Goal: Task Accomplishment & Management: Use online tool/utility

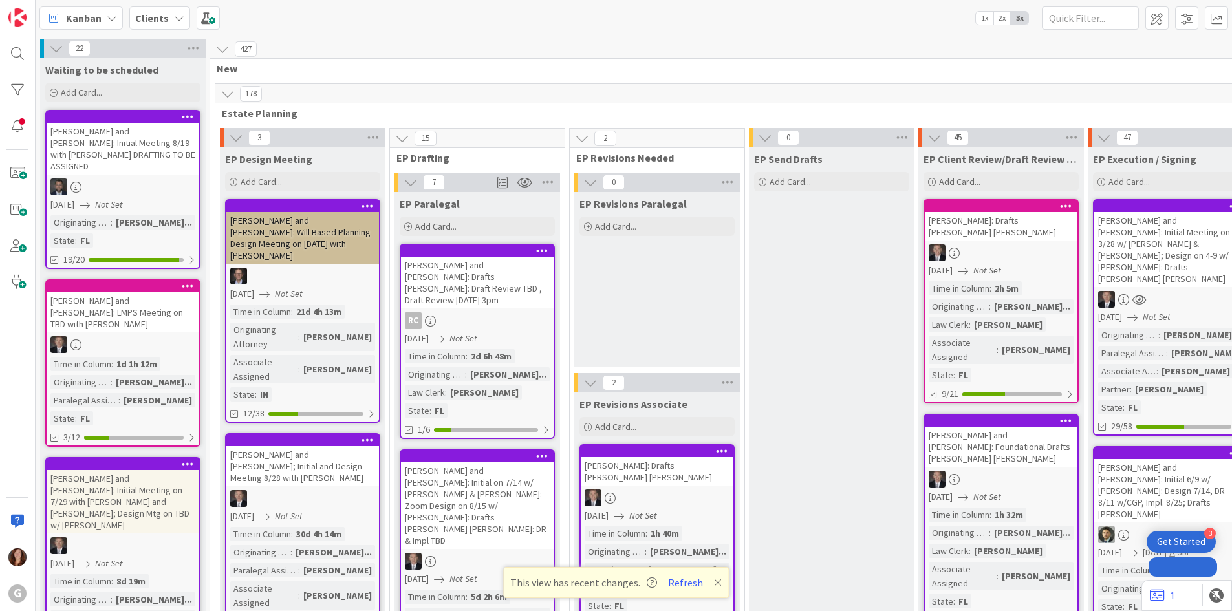
click at [164, 20] on b "Clients" at bounding box center [152, 18] width 34 height 13
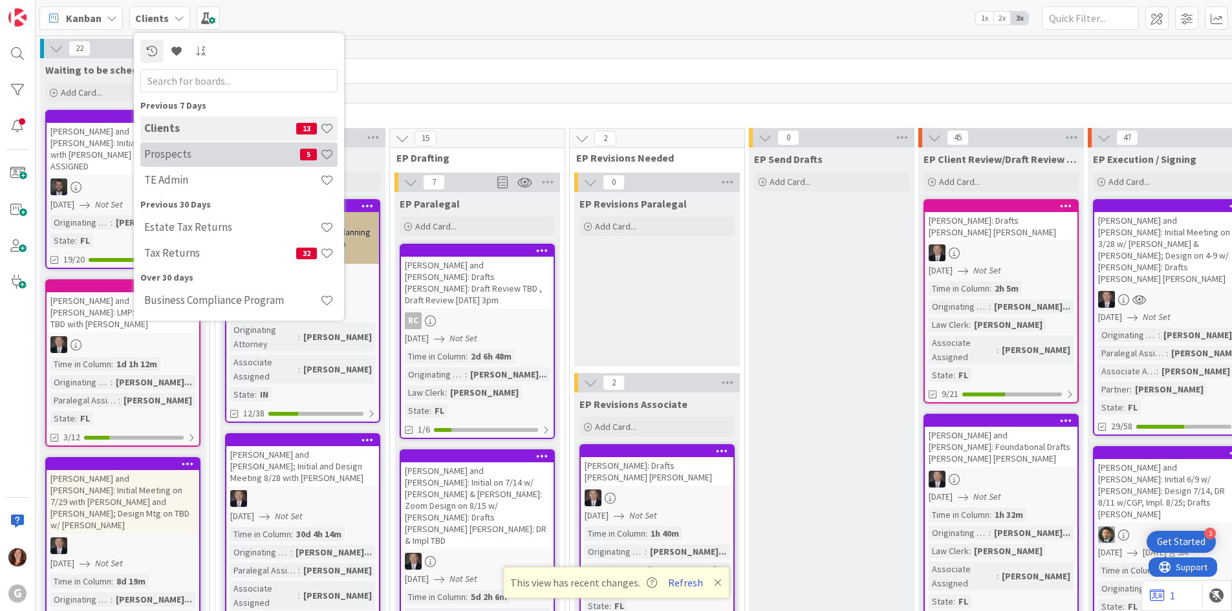
click at [149, 161] on div "Prospects 5" at bounding box center [238, 154] width 197 height 25
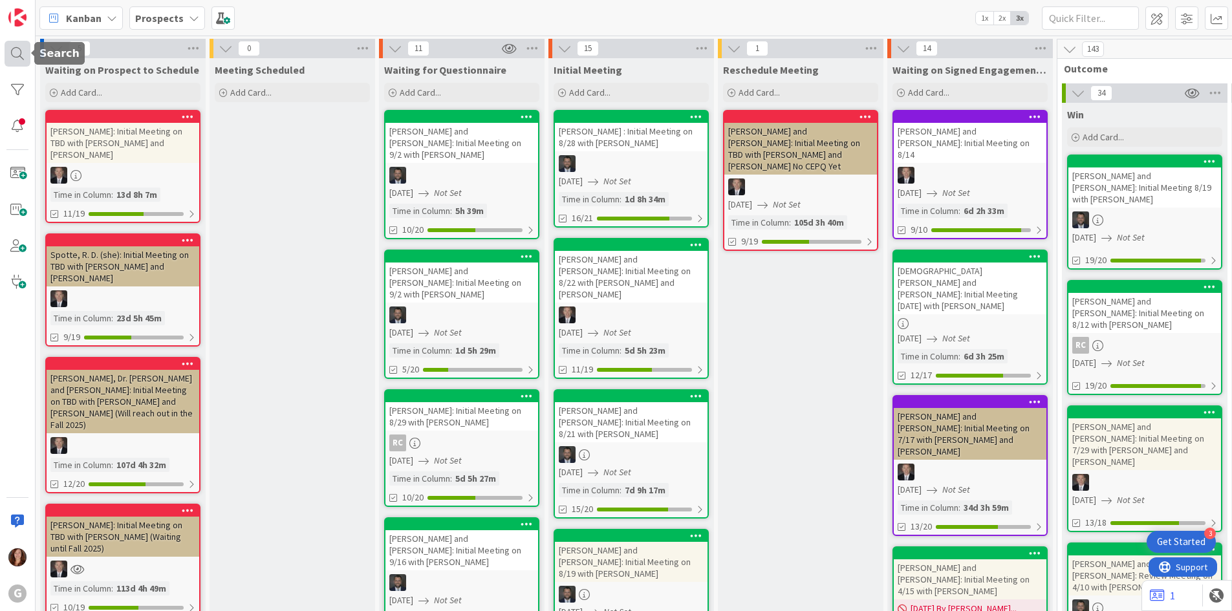
click at [15, 58] on div at bounding box center [18, 54] width 26 height 26
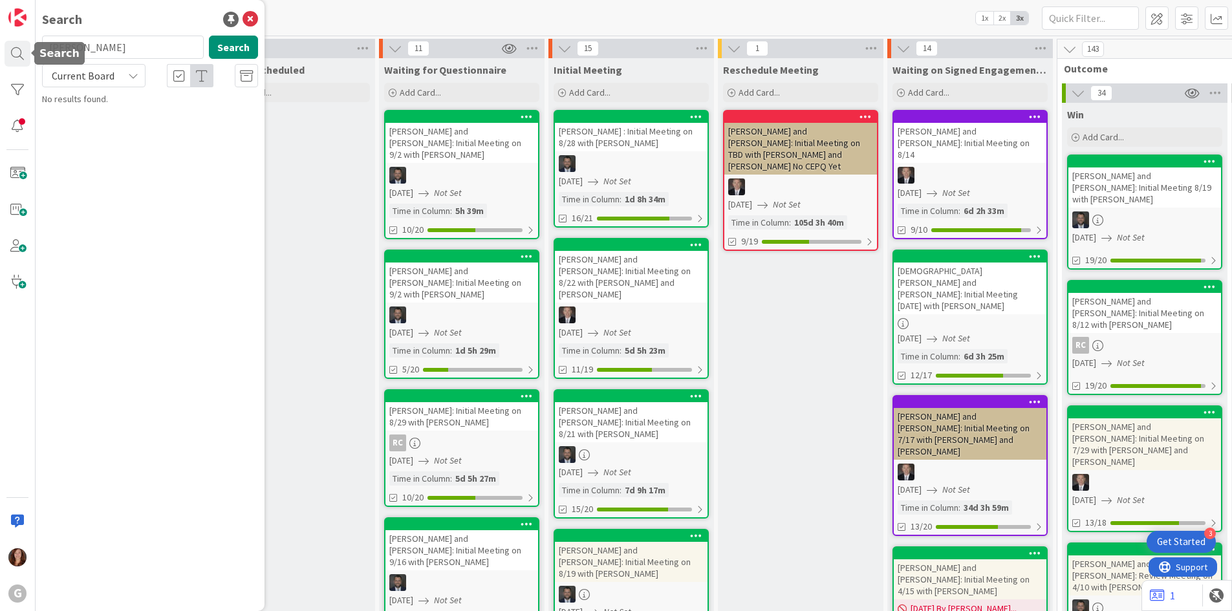
drag, startPoint x: 97, startPoint y: 50, endPoint x: 3, endPoint y: 47, distance: 94.4
click at [3, 47] on div "G Search [PERSON_NAME] Search Current Board No results found." at bounding box center [18, 305] width 36 height 611
type input "[PERSON_NAME]"
click at [142, 113] on span ", [PERSON_NAME] and [PERSON_NAME]: Initial Meeting 8/19 with [PERSON_NAME]" at bounding box center [151, 127] width 182 height 39
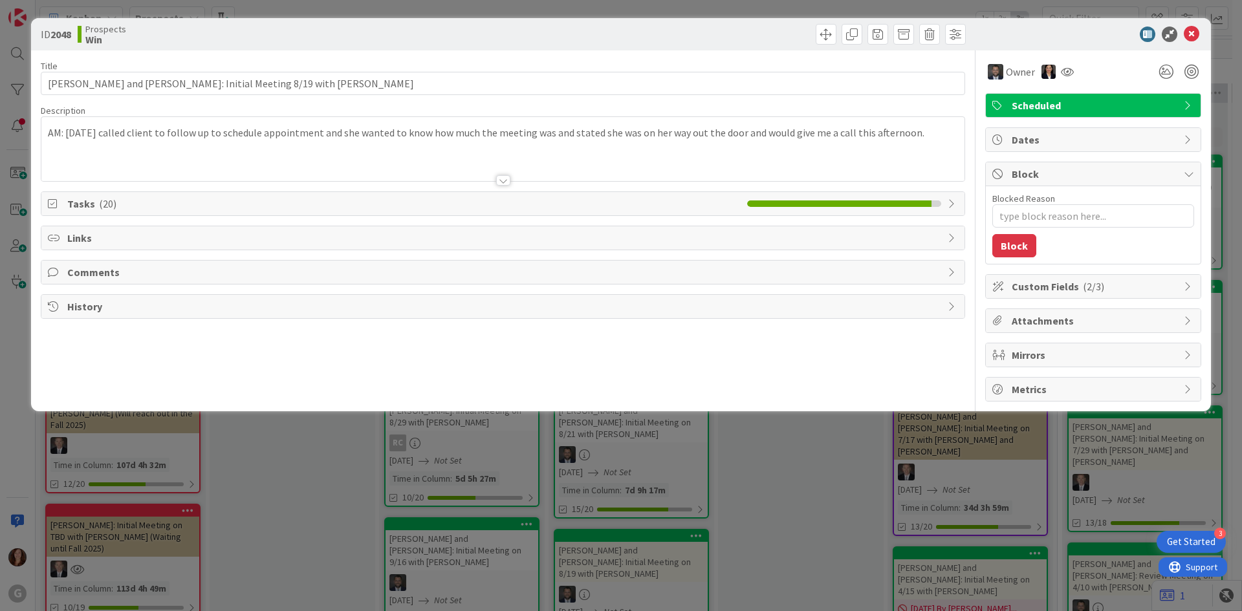
click at [76, 205] on span "Tasks ( 20 )" at bounding box center [403, 204] width 673 height 16
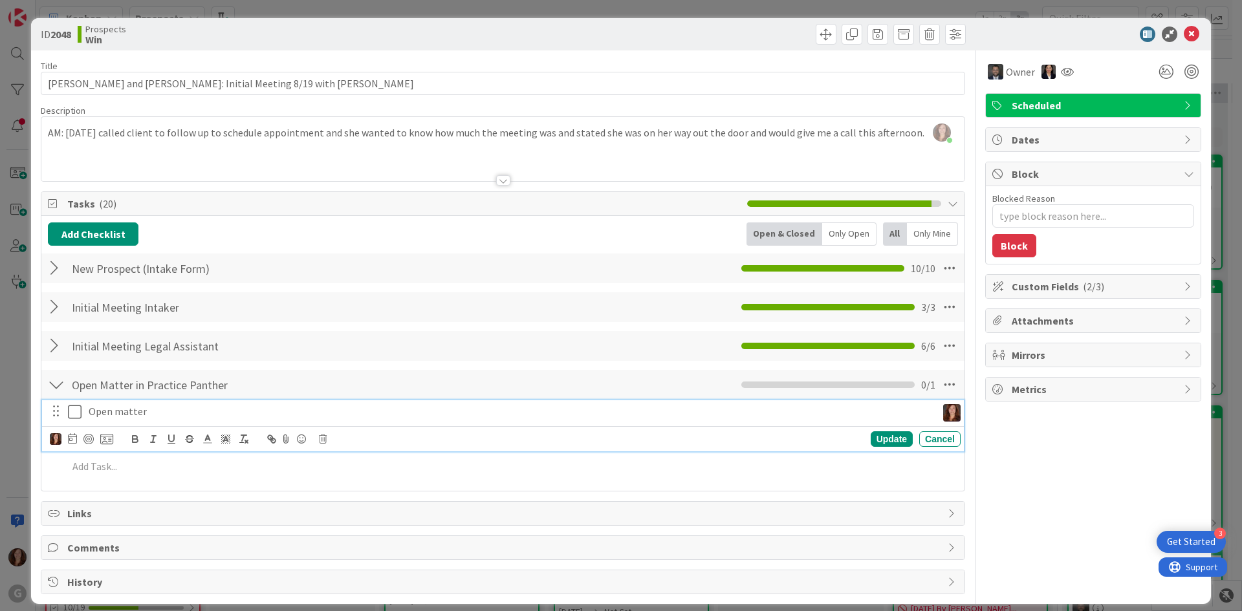
click at [69, 406] on icon at bounding box center [77, 412] width 19 height 16
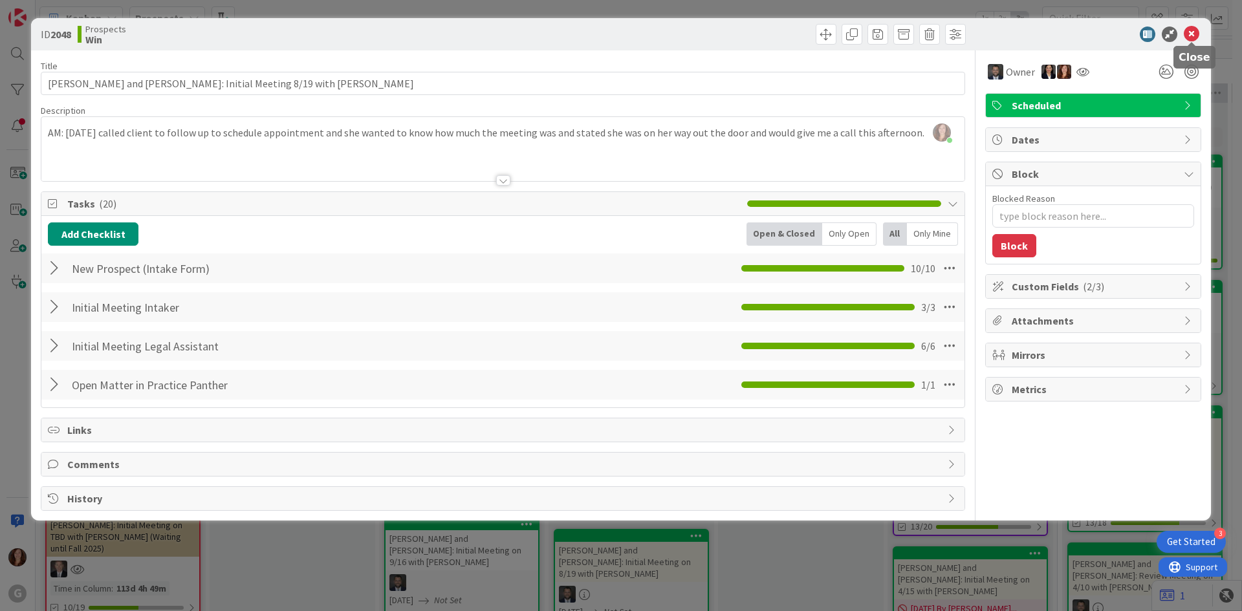
click at [1192, 34] on icon at bounding box center [1191, 35] width 16 height 16
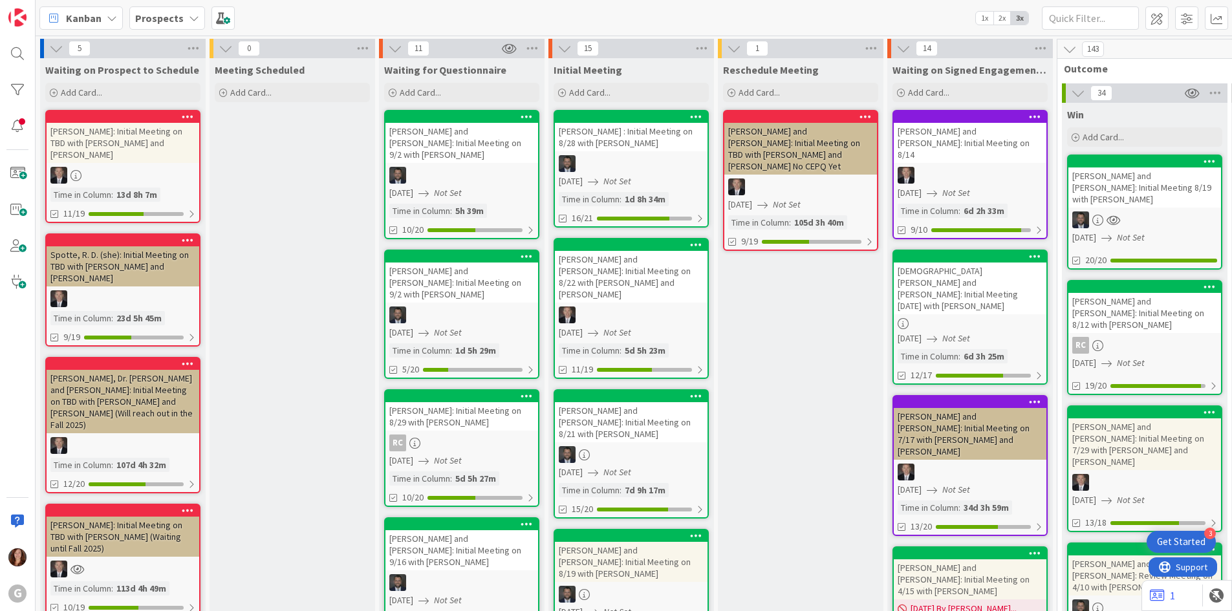
click at [164, 19] on b "Prospects" at bounding box center [159, 18] width 48 height 13
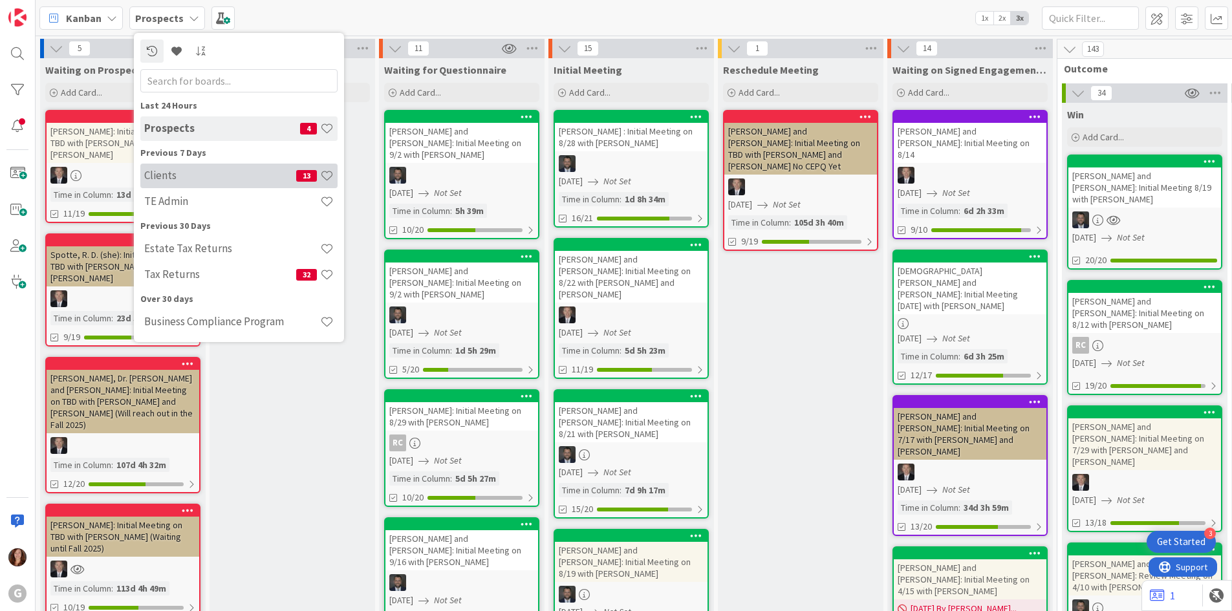
click at [163, 176] on h4 "Clients" at bounding box center [220, 175] width 152 height 13
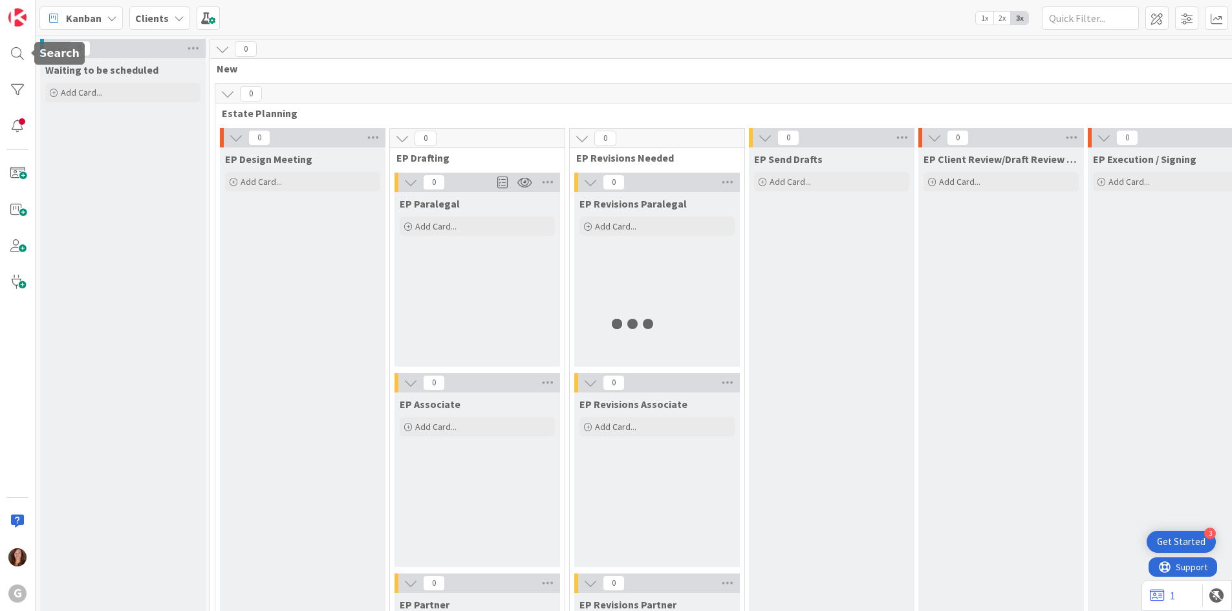
click at [12, 52] on div at bounding box center [18, 54] width 26 height 26
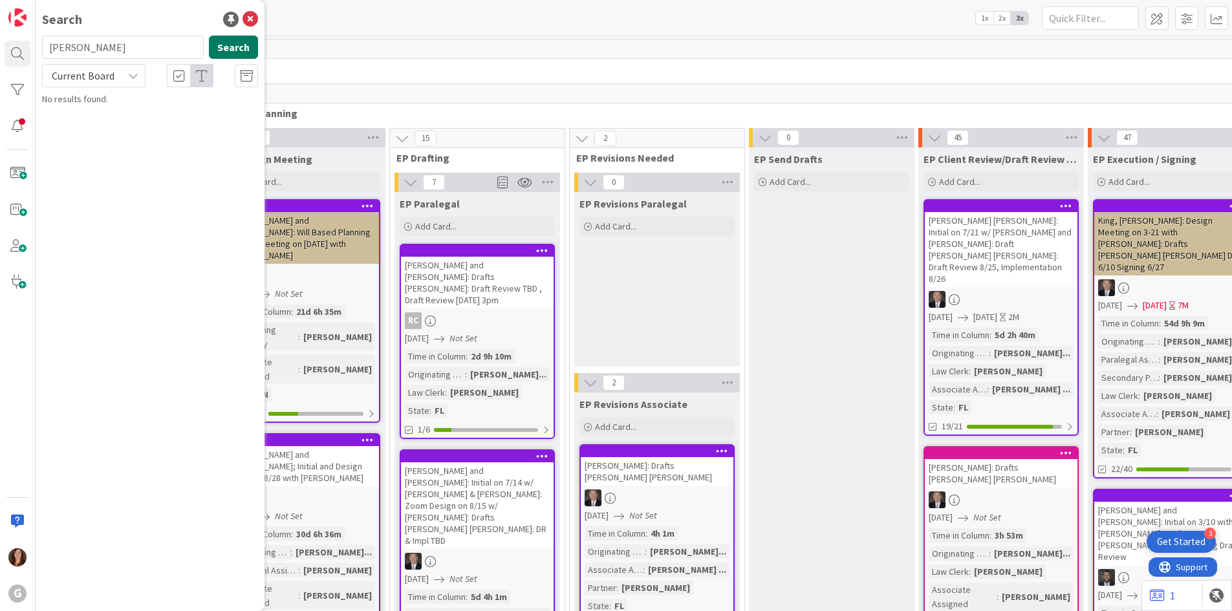
click at [237, 52] on button "Search" at bounding box center [233, 47] width 49 height 23
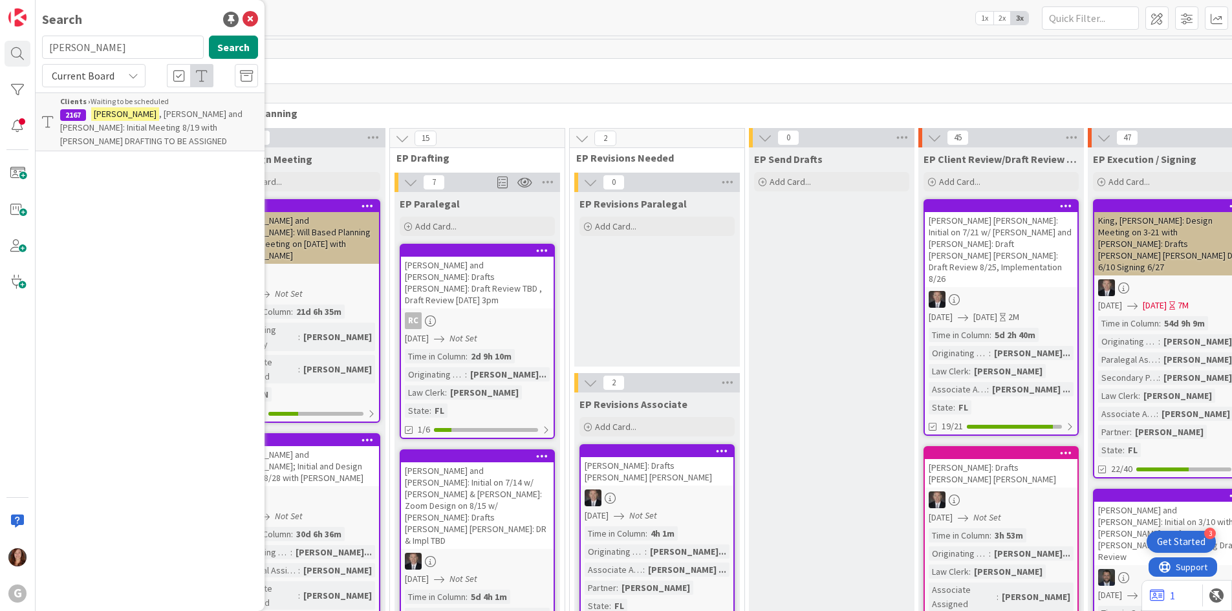
click at [186, 129] on span ", [PERSON_NAME] and [PERSON_NAME]: Initial Meeting 8/19 with [PERSON_NAME] DRAF…" at bounding box center [151, 127] width 182 height 39
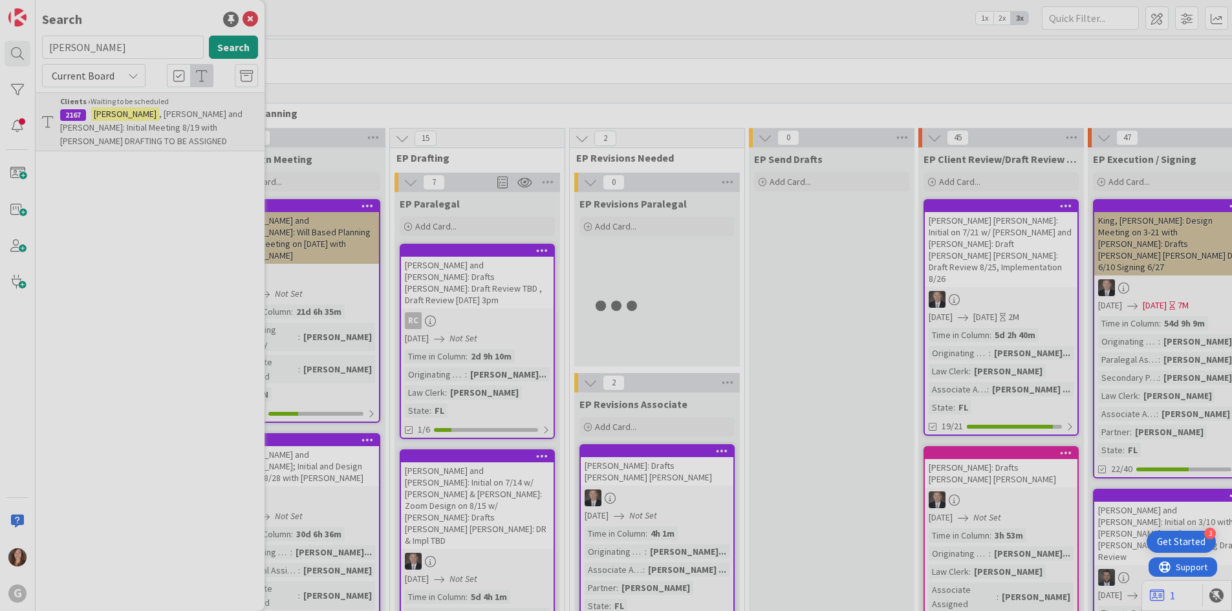
click at [186, 129] on div "G Search [PERSON_NAME] Search Current Board Clients › Waiting to be scheduled 2…" at bounding box center [616, 305] width 1232 height 611
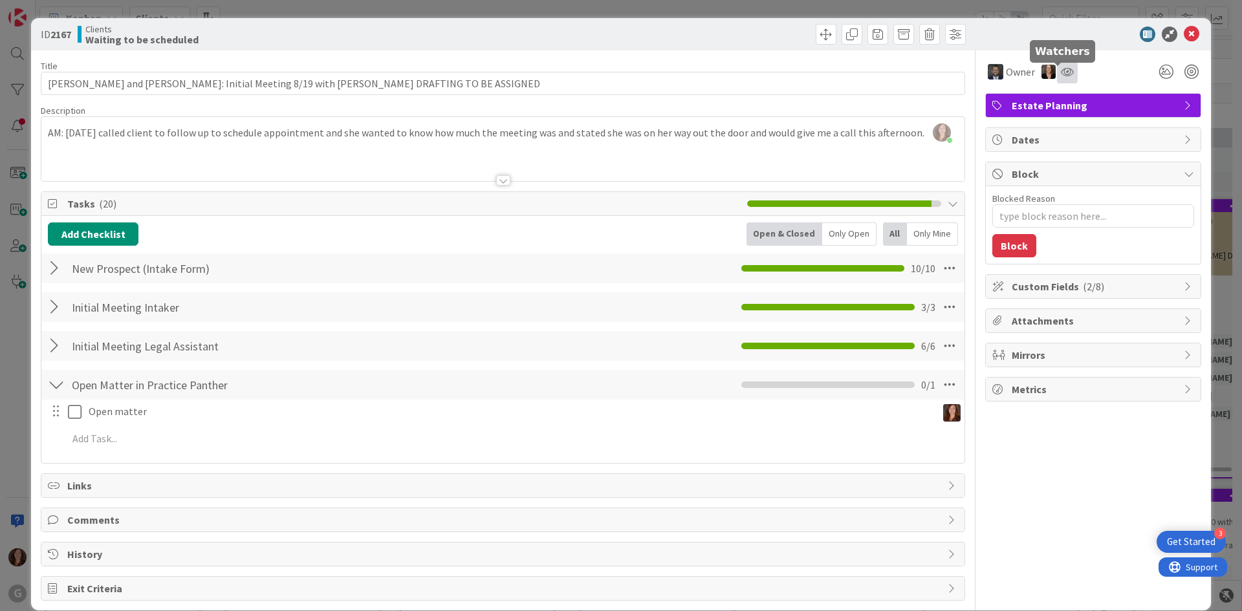
click at [1060, 72] on icon at bounding box center [1066, 72] width 13 height 10
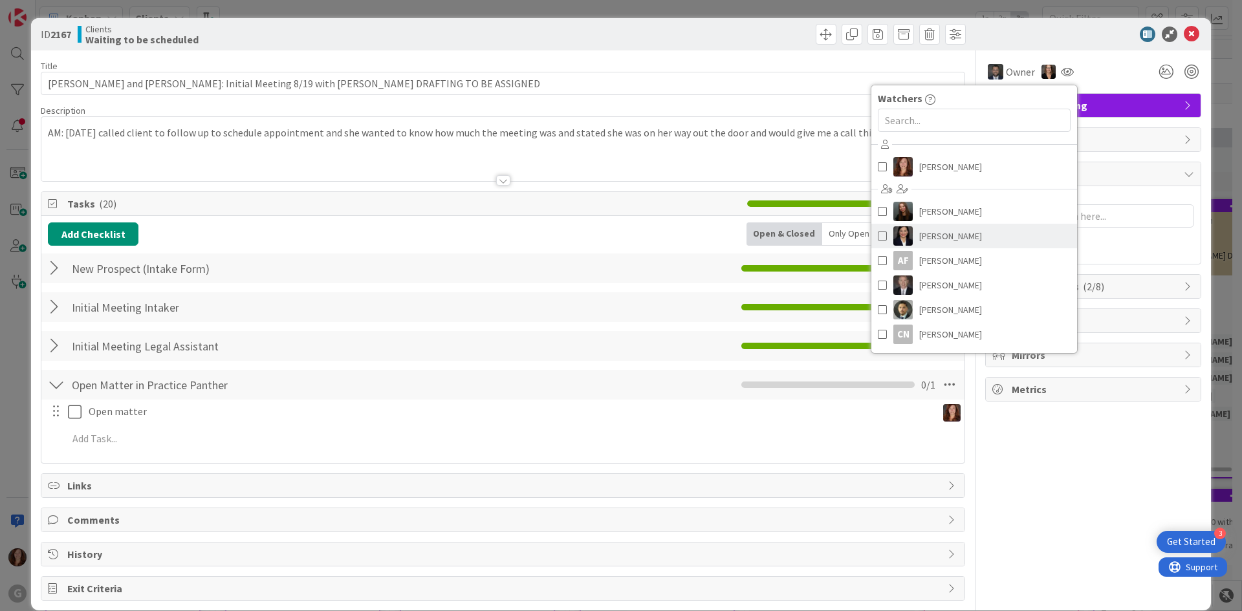
click at [932, 239] on span "[PERSON_NAME]" at bounding box center [950, 235] width 63 height 19
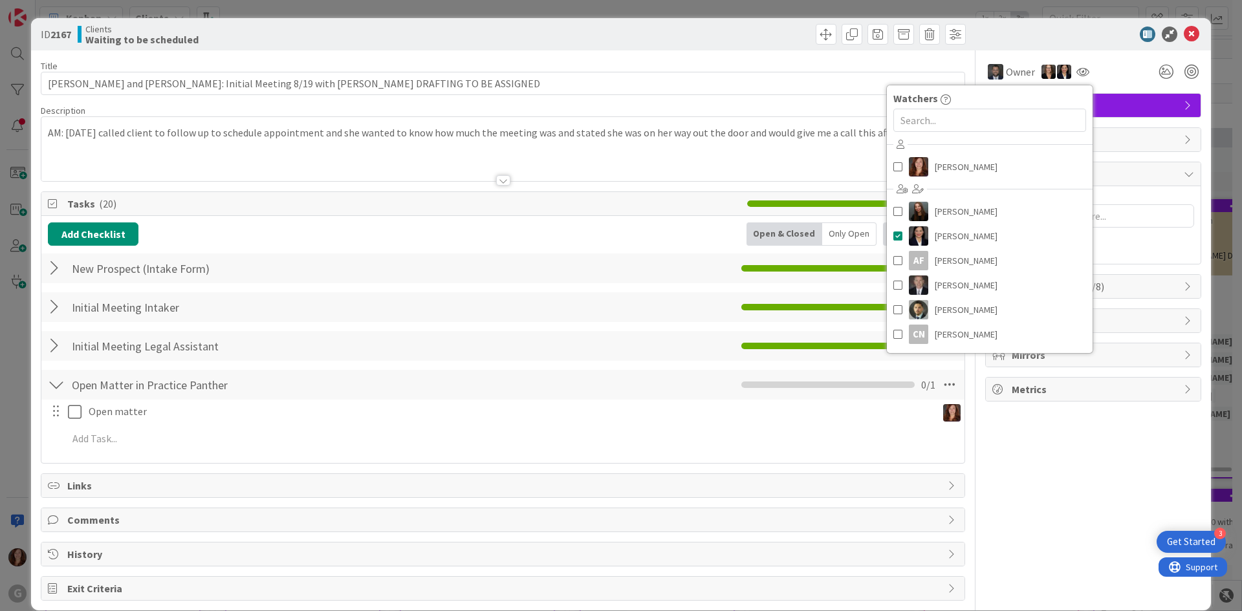
click at [1135, 528] on div "Owner Watchers [PERSON_NAME] [PERSON_NAME] [PERSON_NAME] AF [PERSON_NAME] [PERS…" at bounding box center [1093, 325] width 216 height 550
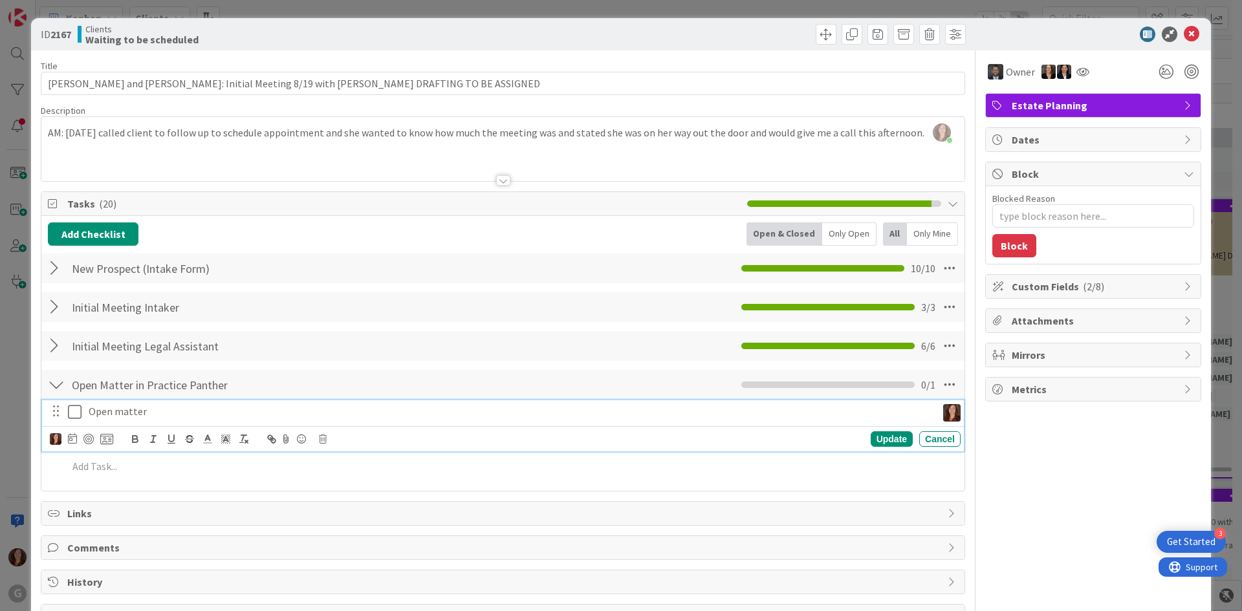
click at [74, 416] on icon at bounding box center [77, 412] width 19 height 16
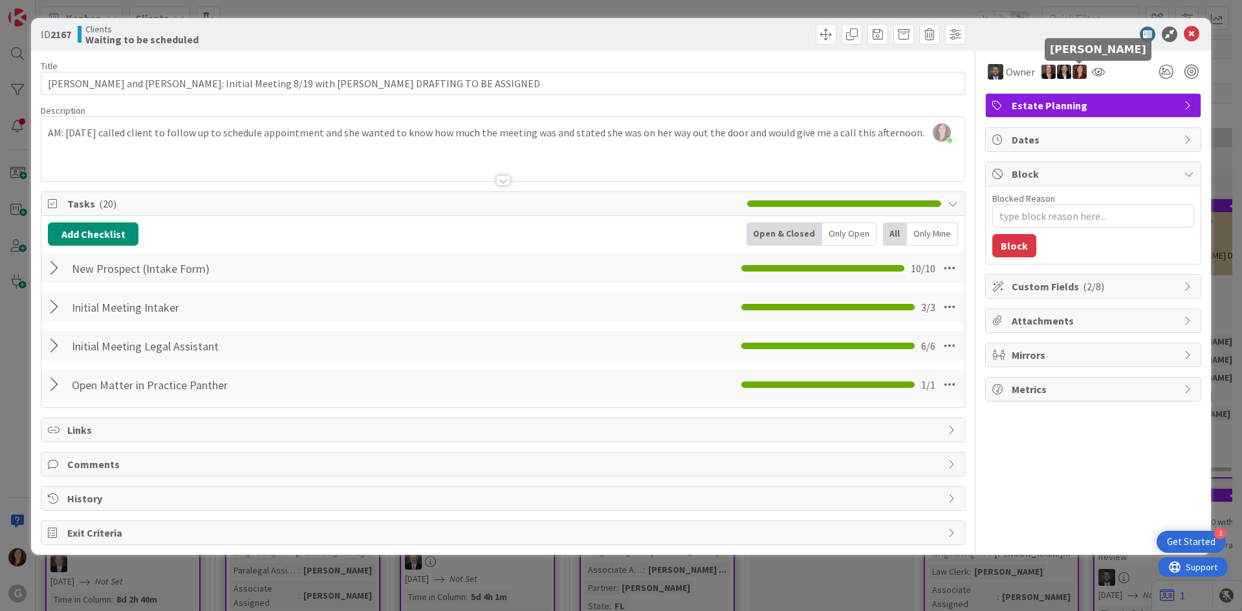
click at [1079, 73] on img at bounding box center [1079, 72] width 14 height 14
click at [1039, 98] on link "Remove" at bounding box center [1035, 96] width 102 height 21
type textarea "x"
click at [1192, 33] on icon at bounding box center [1191, 35] width 16 height 16
